Goal: Task Accomplishment & Management: Use online tool/utility

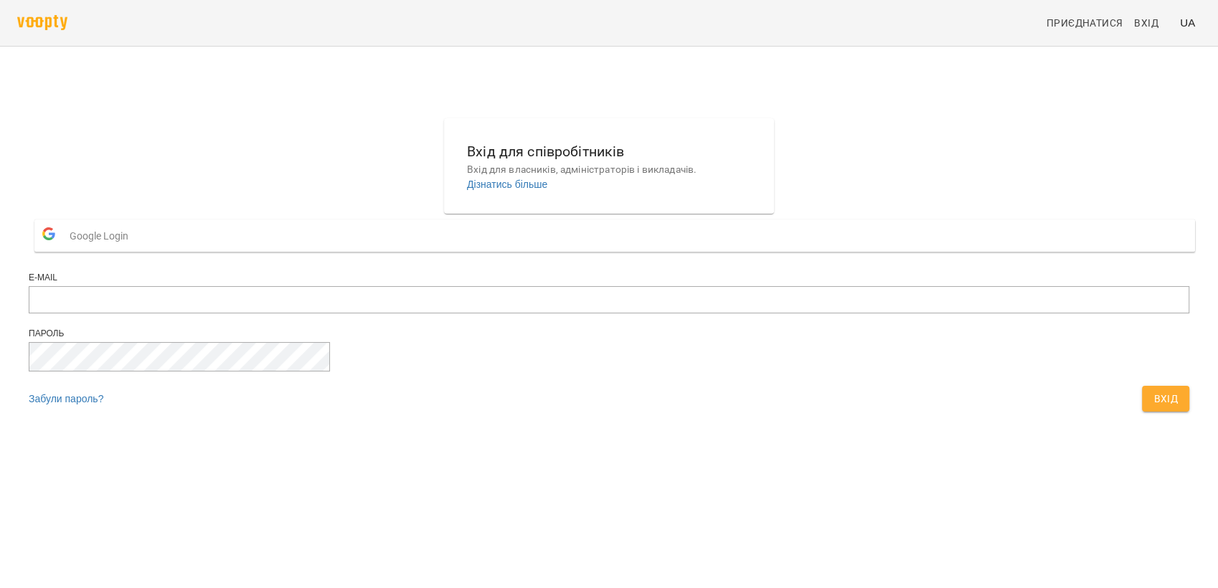
click at [136, 250] on span "Google Login" at bounding box center [103, 236] width 66 height 29
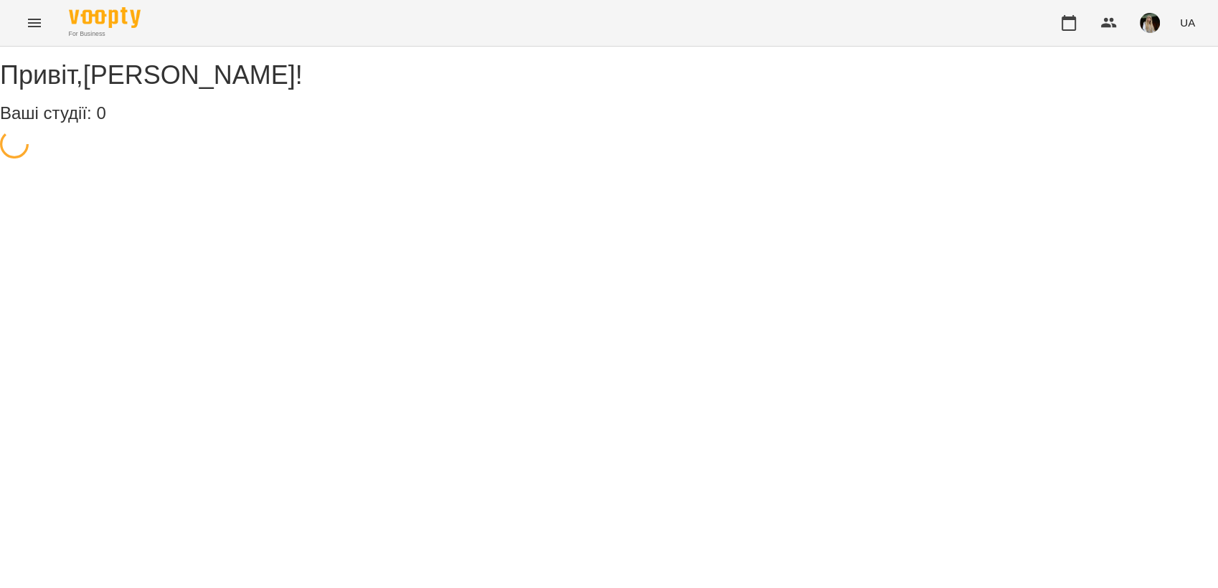
select select "**"
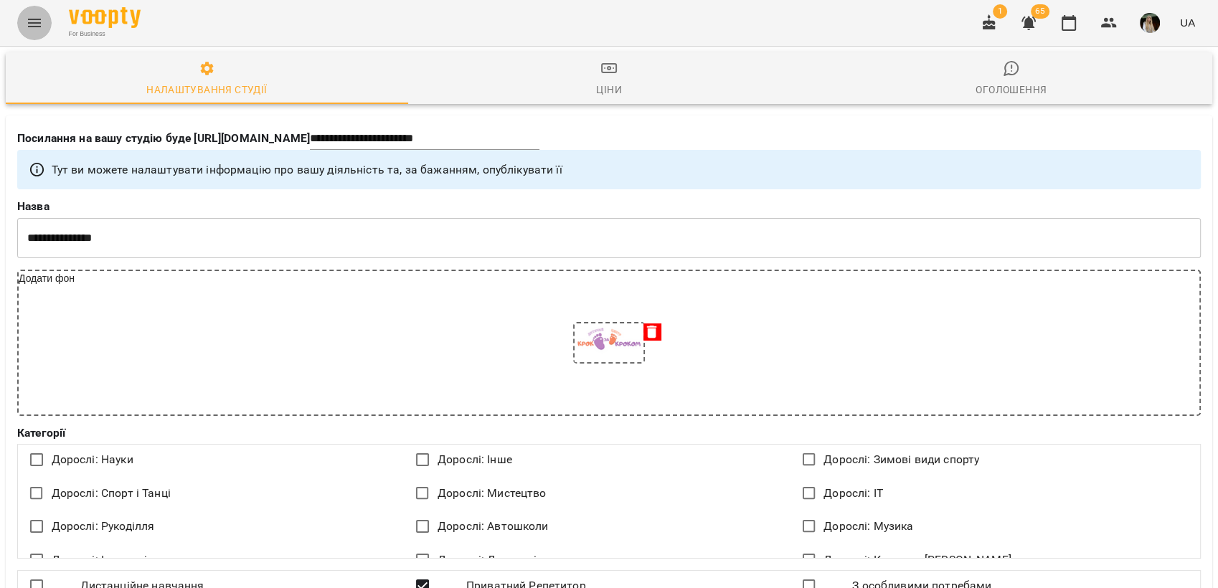
click at [37, 23] on icon "Menu" at bounding box center [34, 23] width 13 height 9
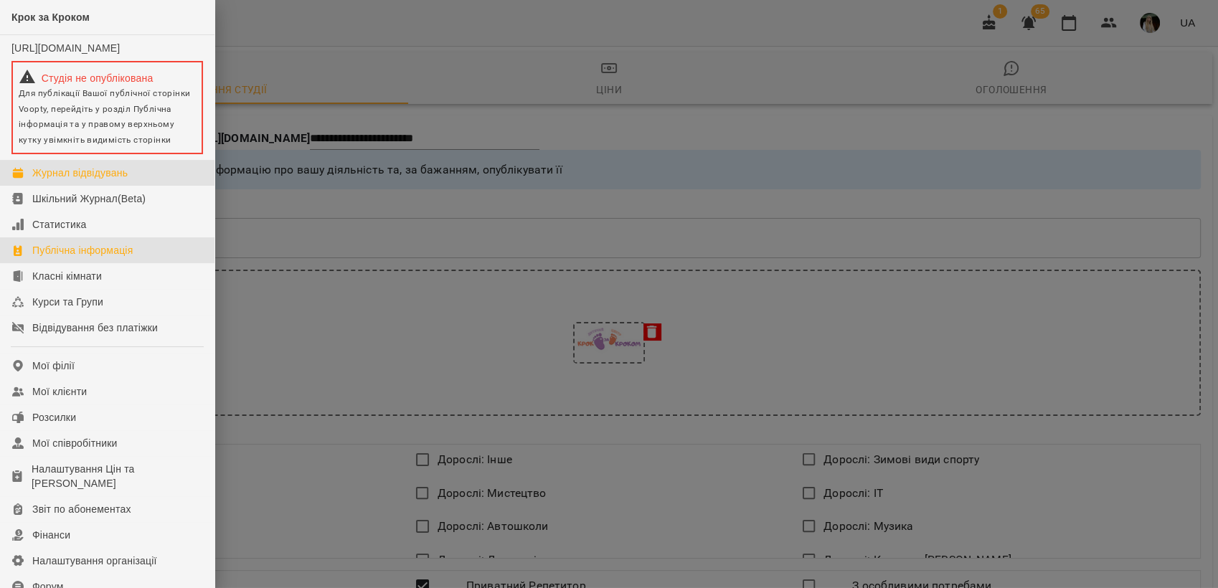
click at [81, 180] on div "Журнал відвідувань" at bounding box center [79, 173] width 95 height 14
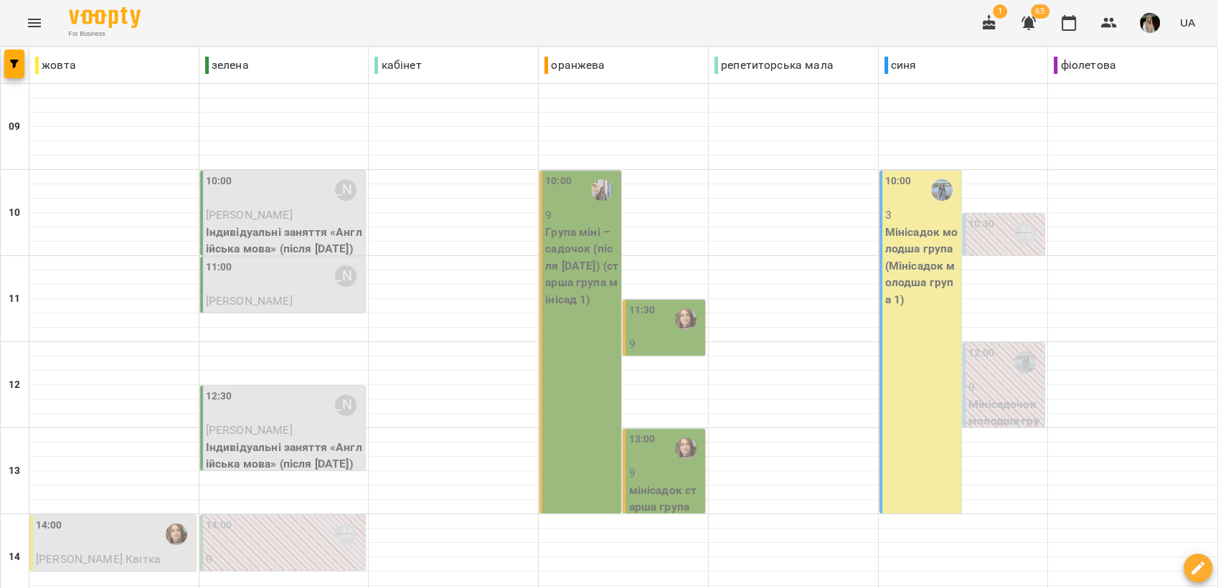
scroll to position [398, 0]
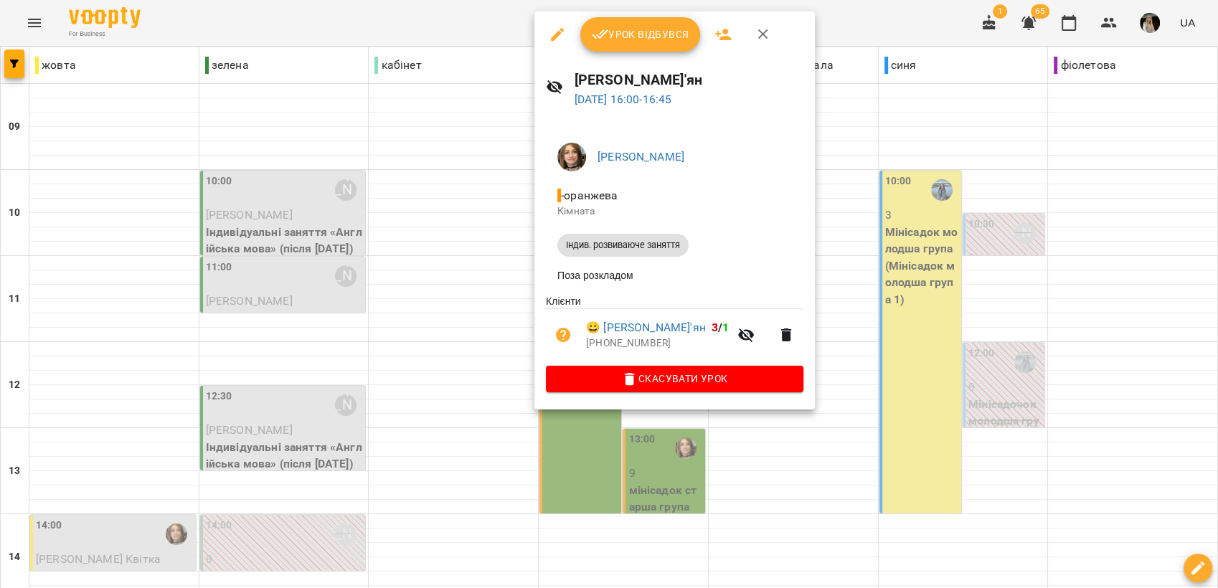
click at [419, 452] on div at bounding box center [609, 294] width 1218 height 588
